Goal: Transaction & Acquisition: Purchase product/service

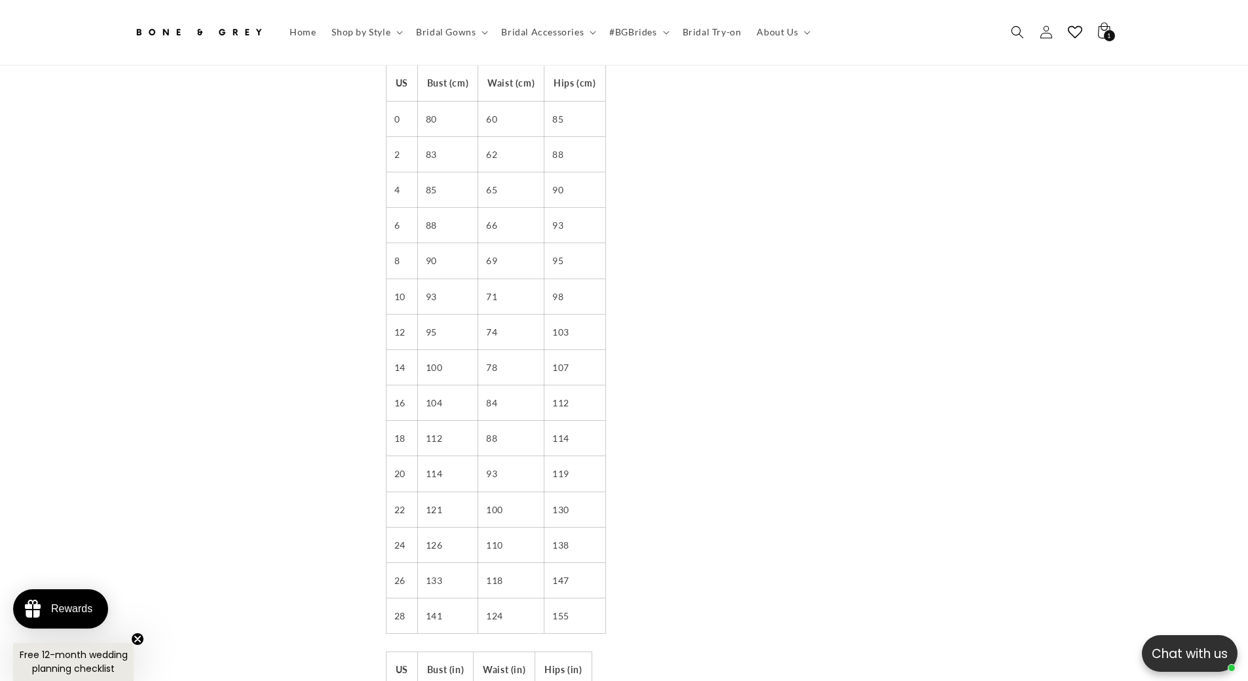
scroll to position [0, 360]
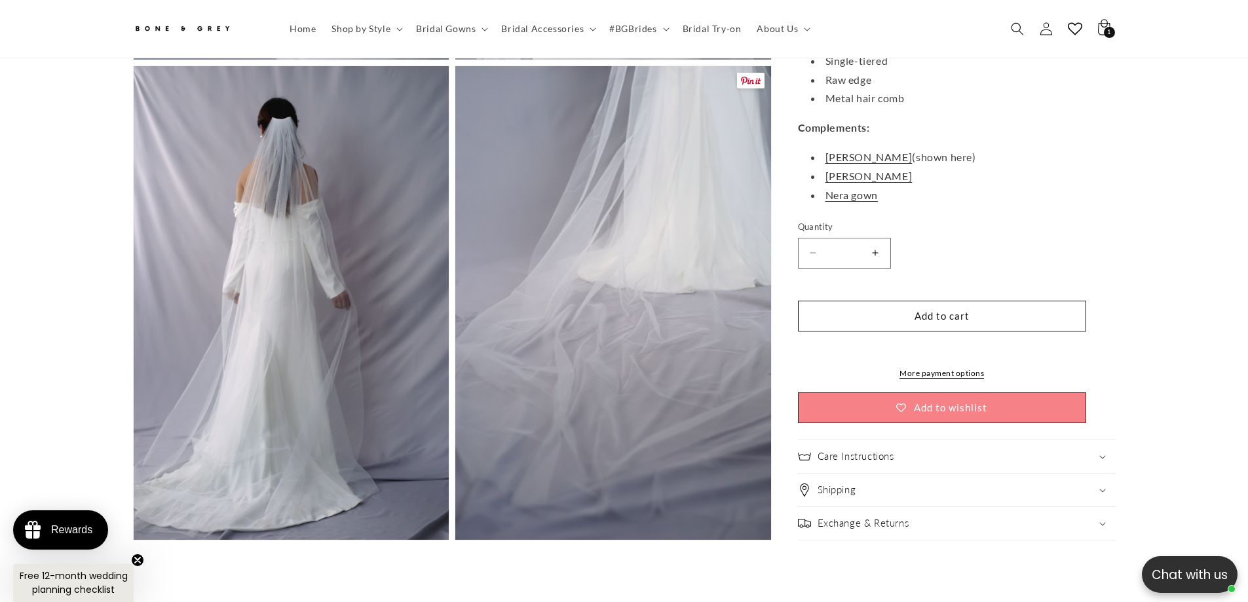
scroll to position [0, 360]
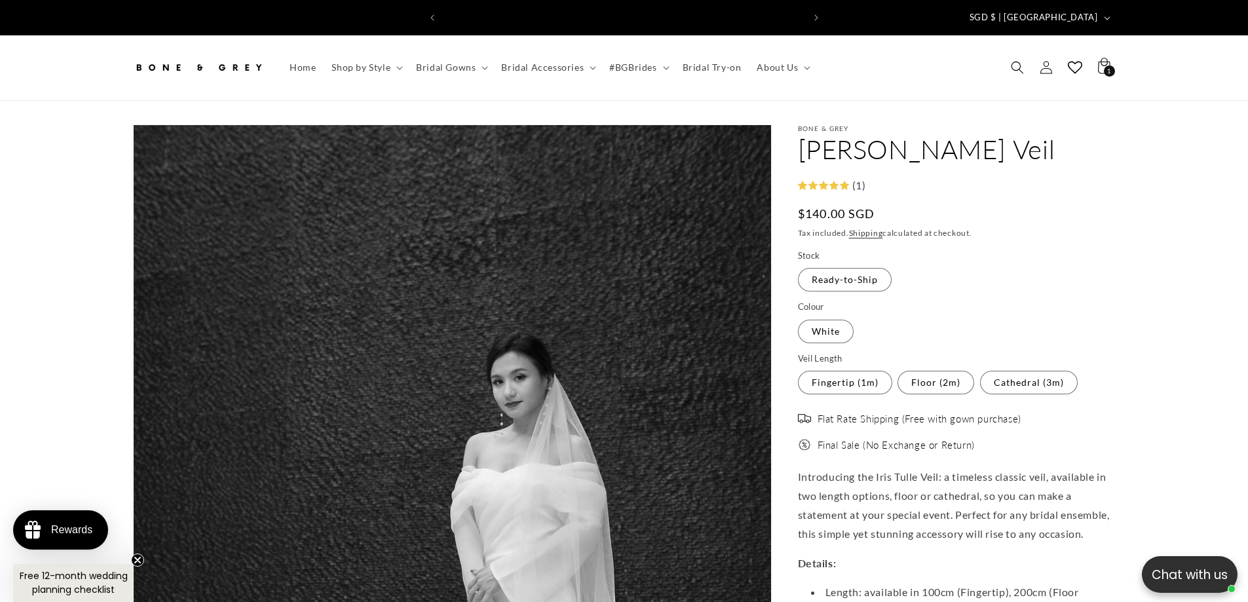
scroll to position [0, 360]
